Goal: Task Accomplishment & Management: Complete application form

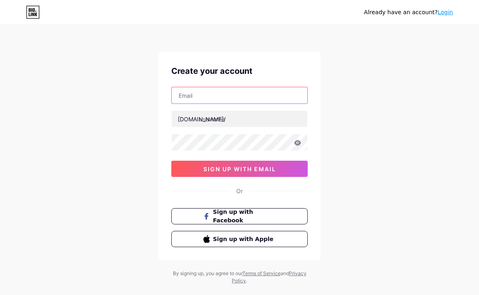
click at [283, 95] on input "text" at bounding box center [240, 95] width 136 height 16
click at [343, 101] on div "Already have an account? Login Create your account bio.link/ 0cAFcWeA7jk0XwF7Ir…" at bounding box center [239, 155] width 479 height 311
click at [272, 116] on input "text" at bounding box center [240, 119] width 136 height 16
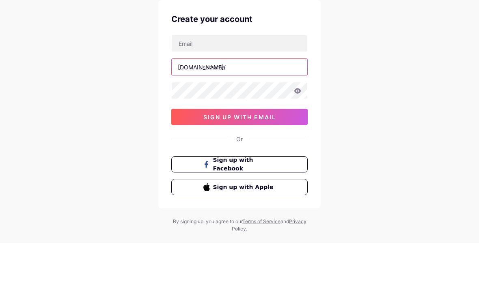
scroll to position [15, 0]
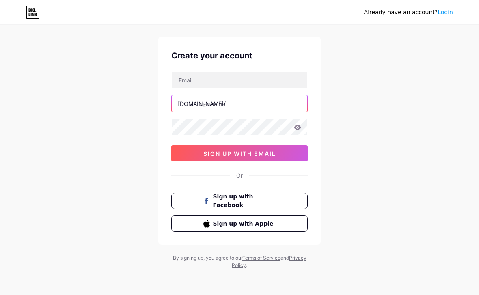
type input "aylin15028"
click at [314, 91] on div "Create your account bio.link/ aylin15028 0cAFcWeA7jk0XwF7IrRITL-bsXcLTrJTsy8_Zi…" at bounding box center [239, 141] width 163 height 208
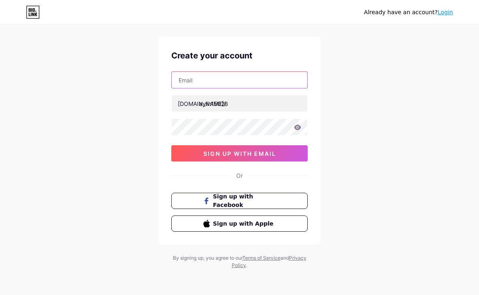
click at [290, 78] on input "text" at bounding box center [240, 80] width 136 height 16
click at [302, 77] on input "text" at bounding box center [240, 80] width 136 height 16
paste input "accounts.google.com"
type input "accounts.google.com"
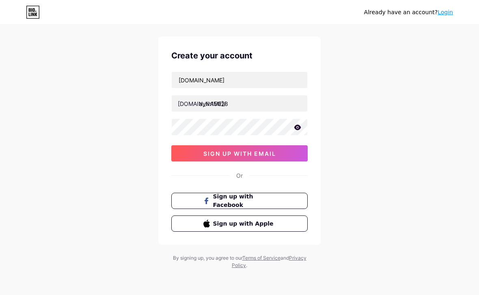
click at [396, 101] on div "Already have an account? Login Create your account accounts.google.com bio.link…" at bounding box center [239, 140] width 479 height 311
click at [287, 152] on button "sign up with email" at bounding box center [239, 153] width 137 height 16
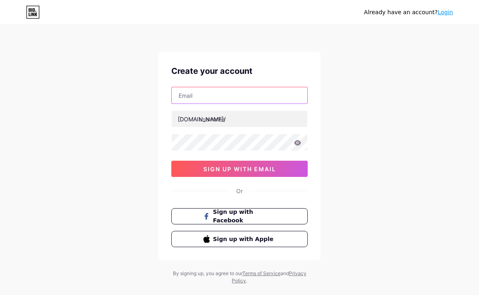
click at [286, 98] on input "text" at bounding box center [240, 95] width 136 height 16
click at [285, 88] on input "text" at bounding box center [240, 95] width 136 height 16
click at [62, 26] on div "Already have an account? Login Create your account [DOMAIN_NAME]/ 0cAFcWeA48fSn…" at bounding box center [239, 155] width 479 height 311
click at [291, 215] on button "Sign up with Facebook" at bounding box center [239, 216] width 137 height 16
